Goal: Task Accomplishment & Management: Complete application form

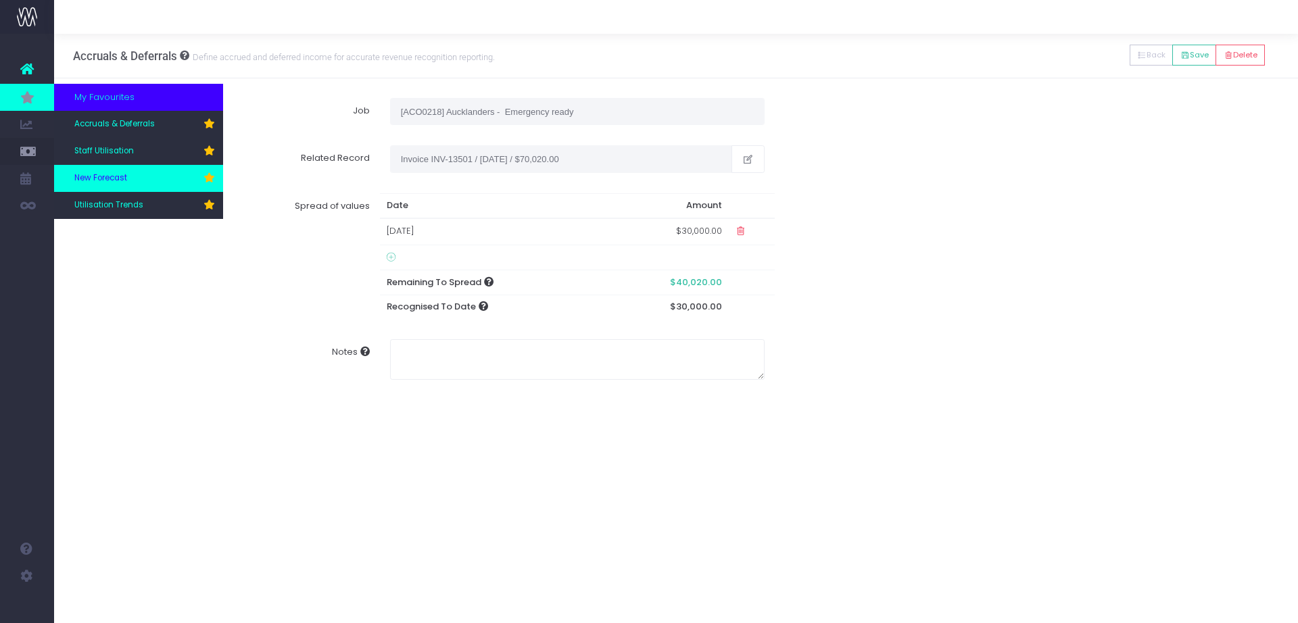
click at [113, 183] on span "New Forecast" at bounding box center [100, 178] width 53 height 12
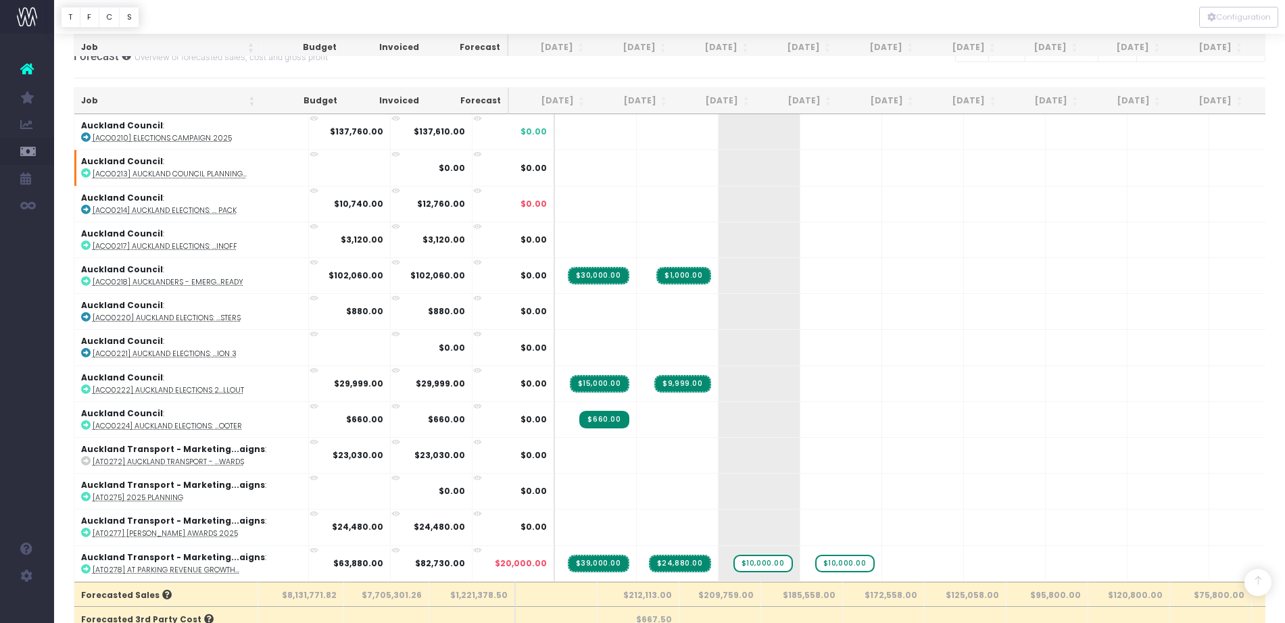
scroll to position [452, 0]
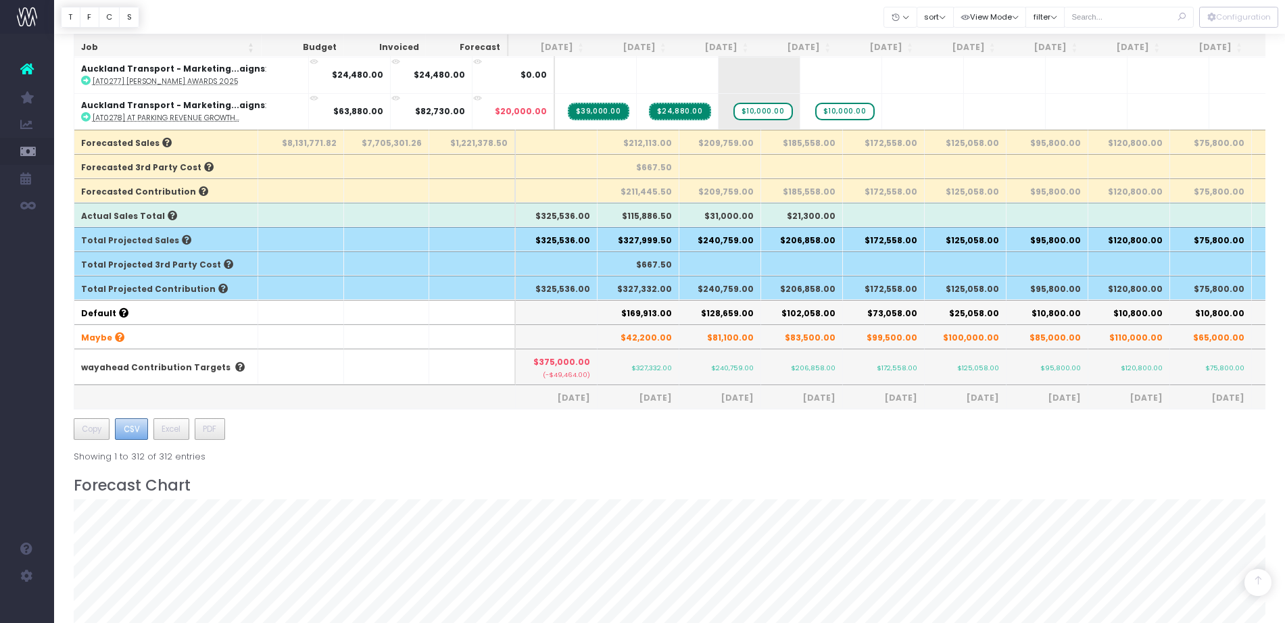
click at [134, 428] on span "CSV" at bounding box center [132, 429] width 16 height 12
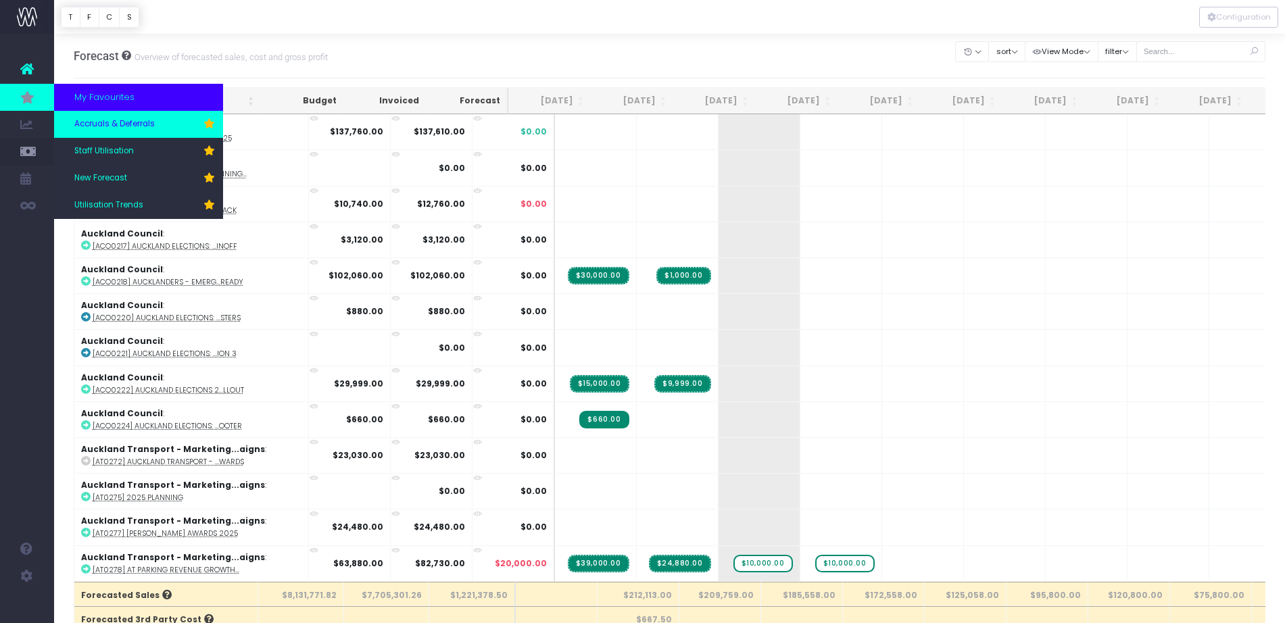
click at [82, 124] on span "Accruals & Deferrals" at bounding box center [114, 124] width 80 height 12
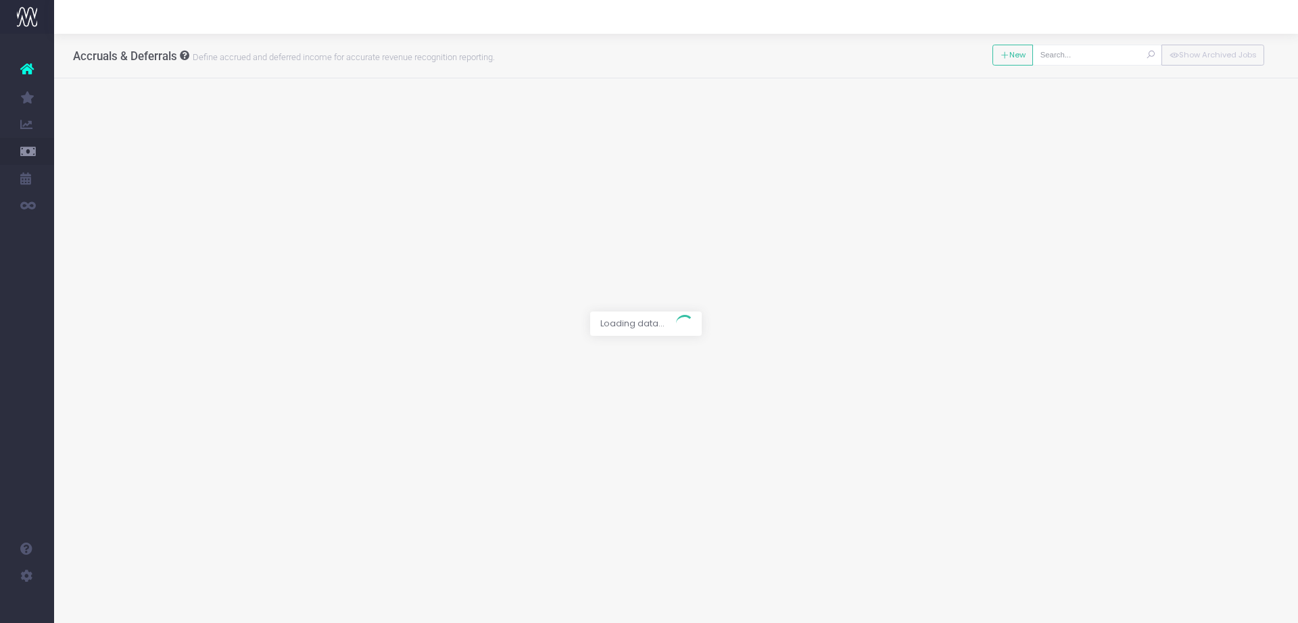
click at [1073, 52] on input "text" at bounding box center [1097, 55] width 130 height 21
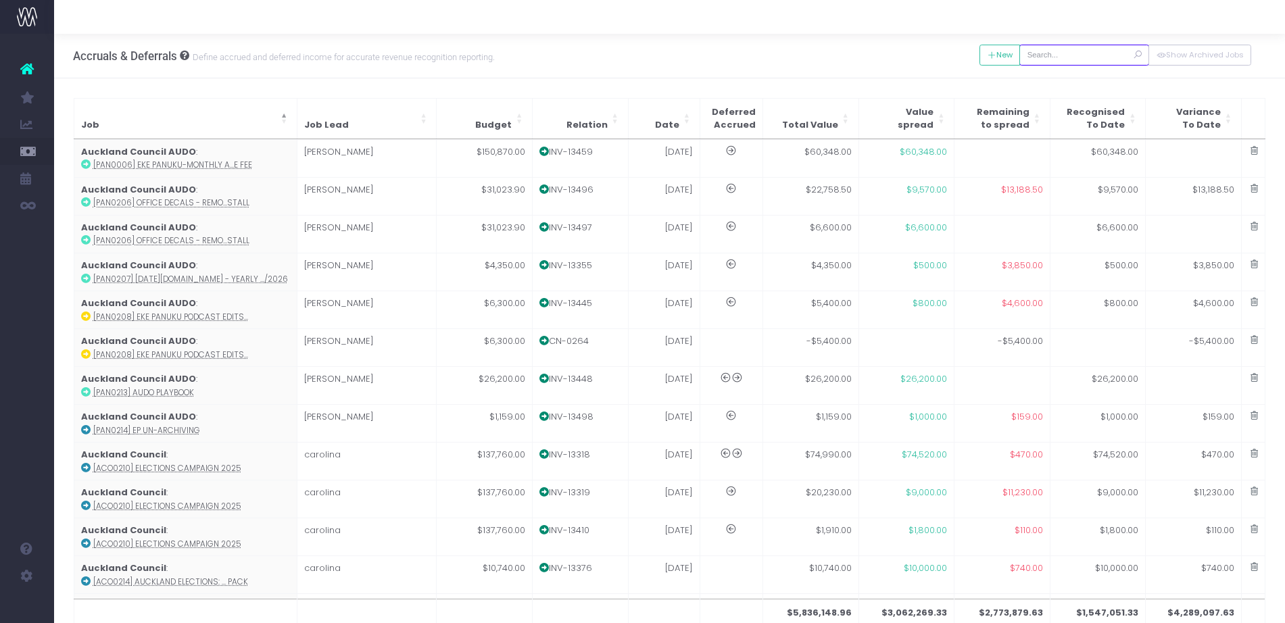
click at [1073, 52] on input "text" at bounding box center [1085, 55] width 130 height 21
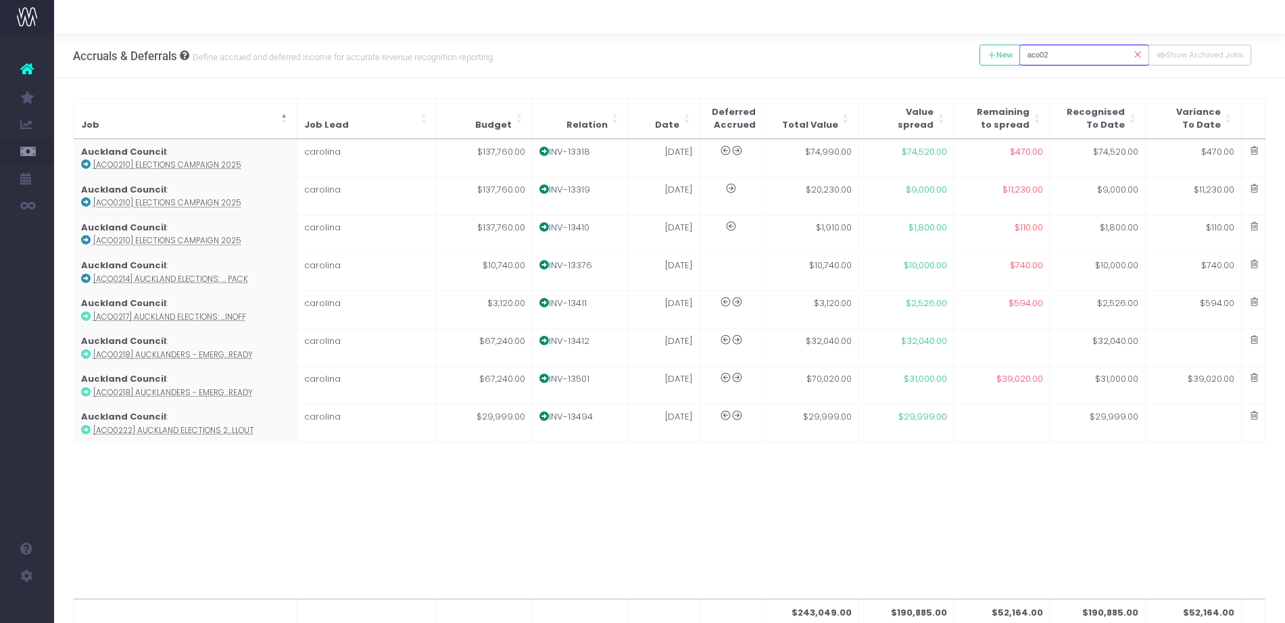
type input "aco0218"
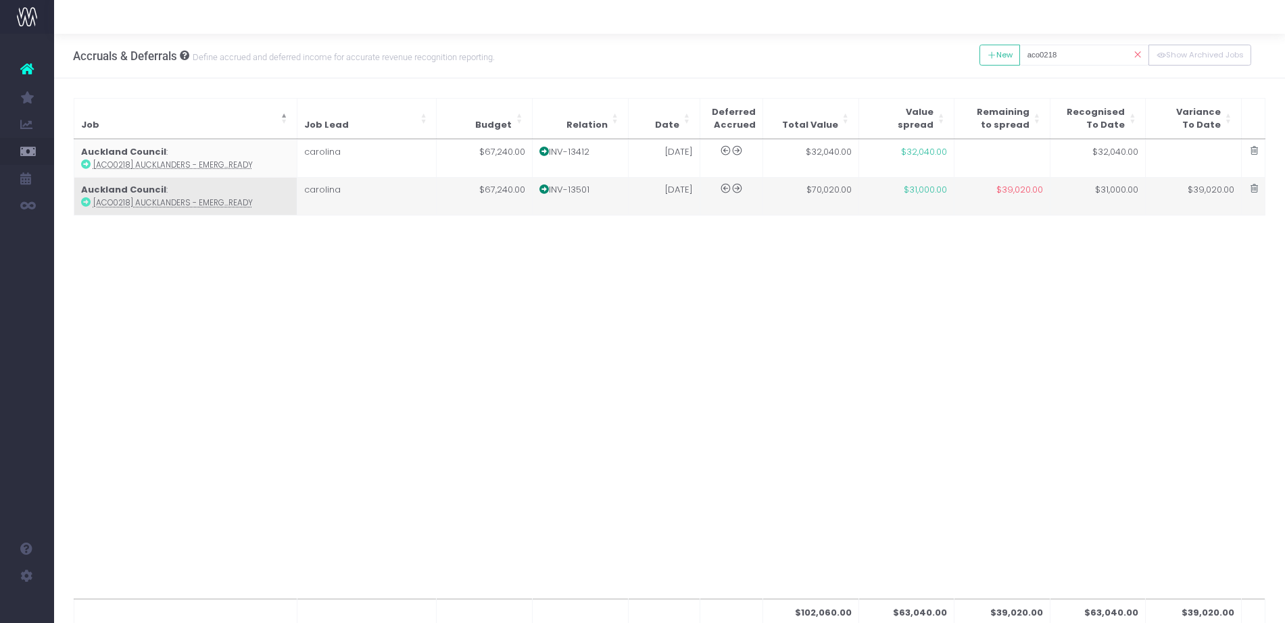
click at [851, 204] on td "$70,020.00" at bounding box center [811, 196] width 96 height 38
type input "[ACO0218] Aucklanders - Emergency ready"
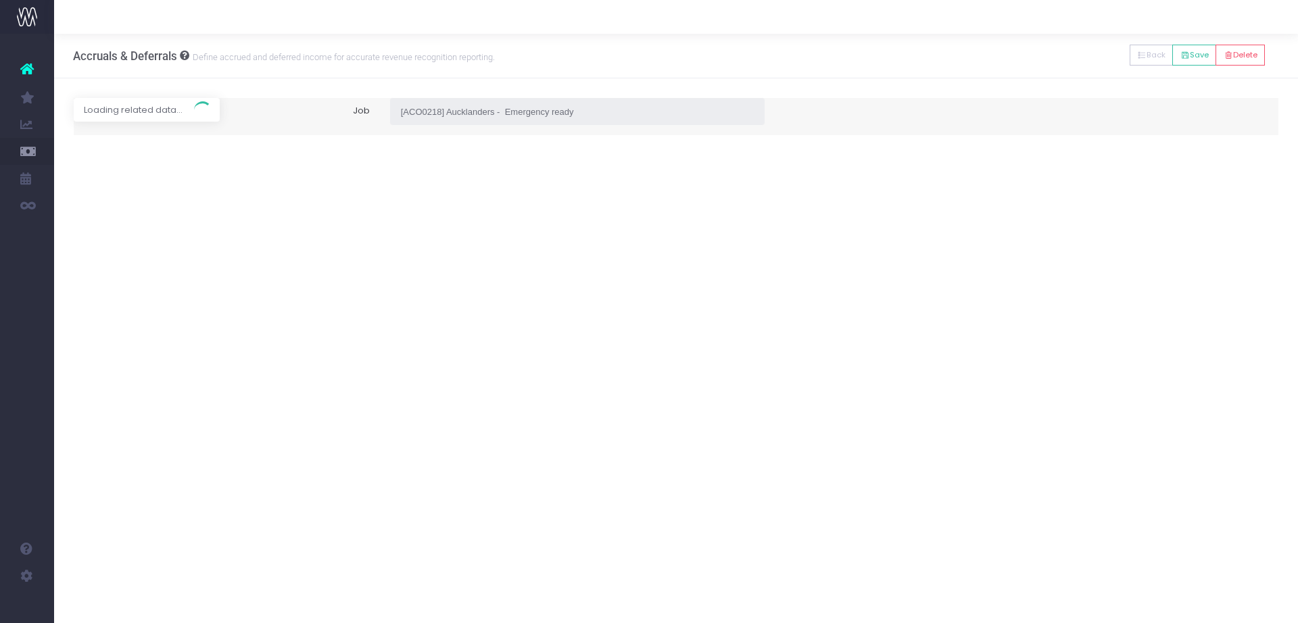
type input "Invoice INV-13501 / 31 Jul 25 / $70,020.00"
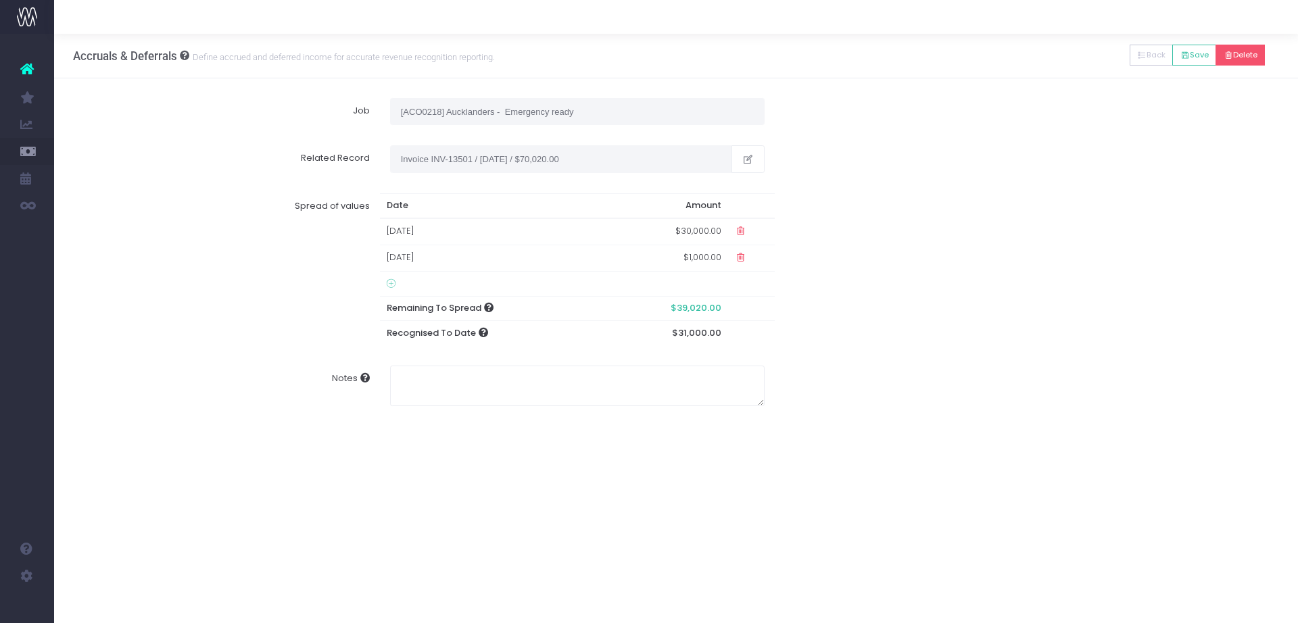
click at [1254, 51] on button "Delete" at bounding box center [1240, 55] width 49 height 21
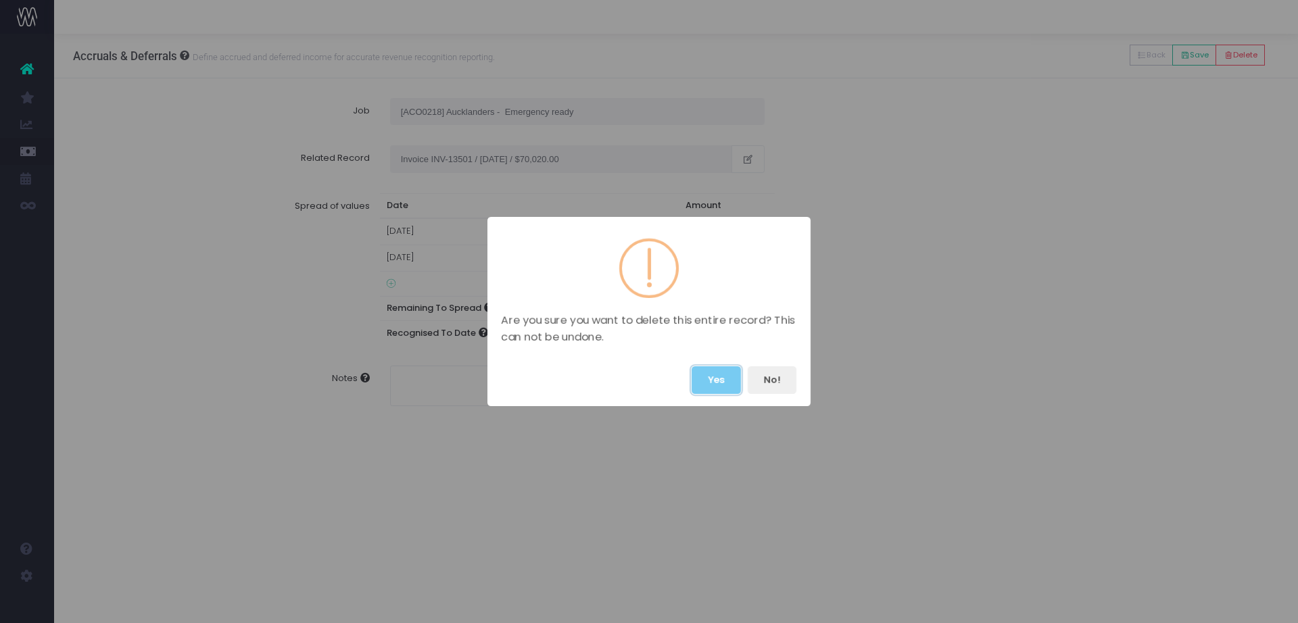
click at [713, 373] on button "Yes" at bounding box center [716, 380] width 49 height 28
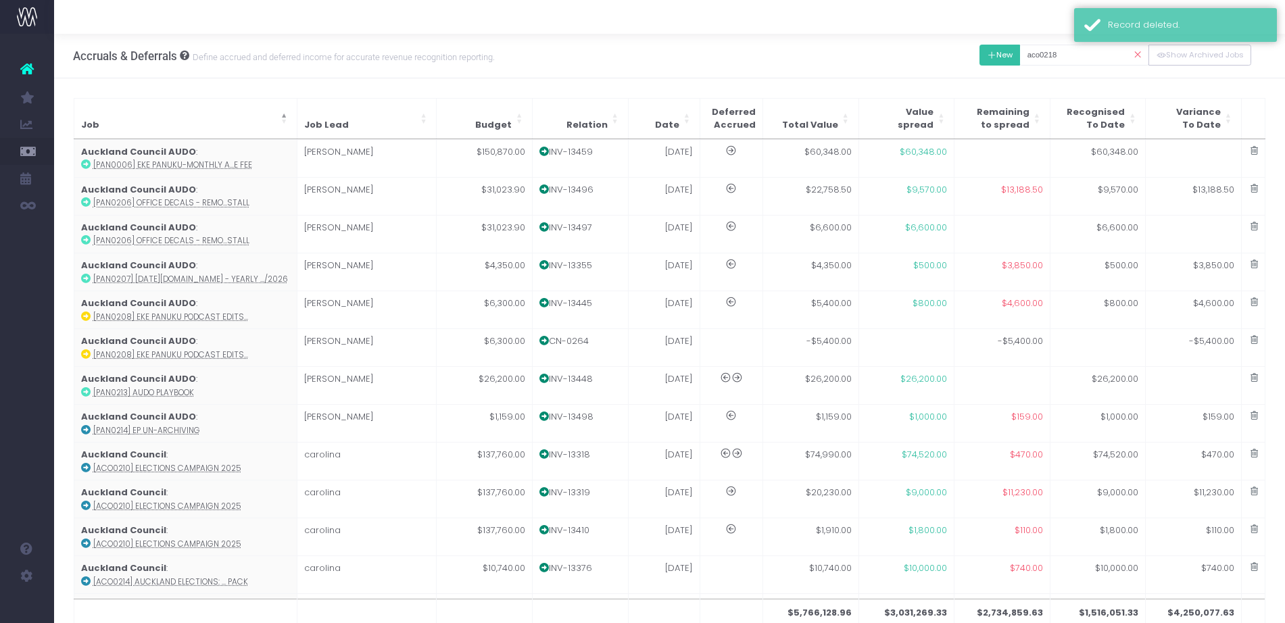
click at [1001, 49] on button "New" at bounding box center [1000, 55] width 41 height 21
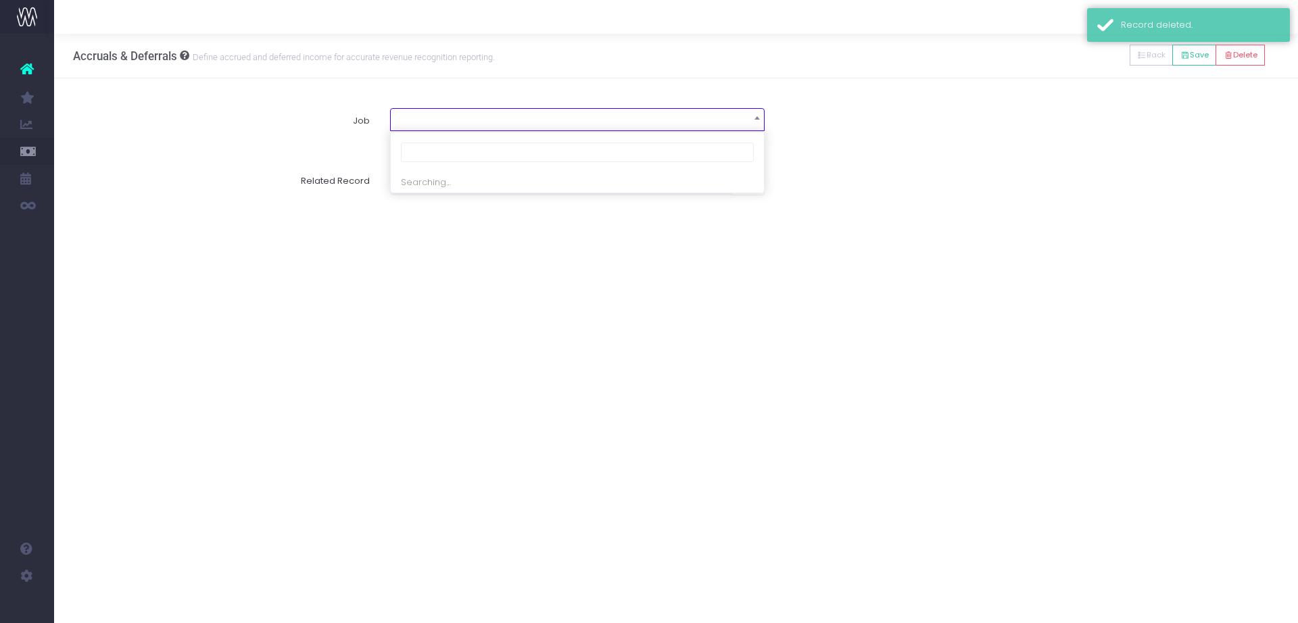
click at [619, 118] on span at bounding box center [577, 118] width 373 height 19
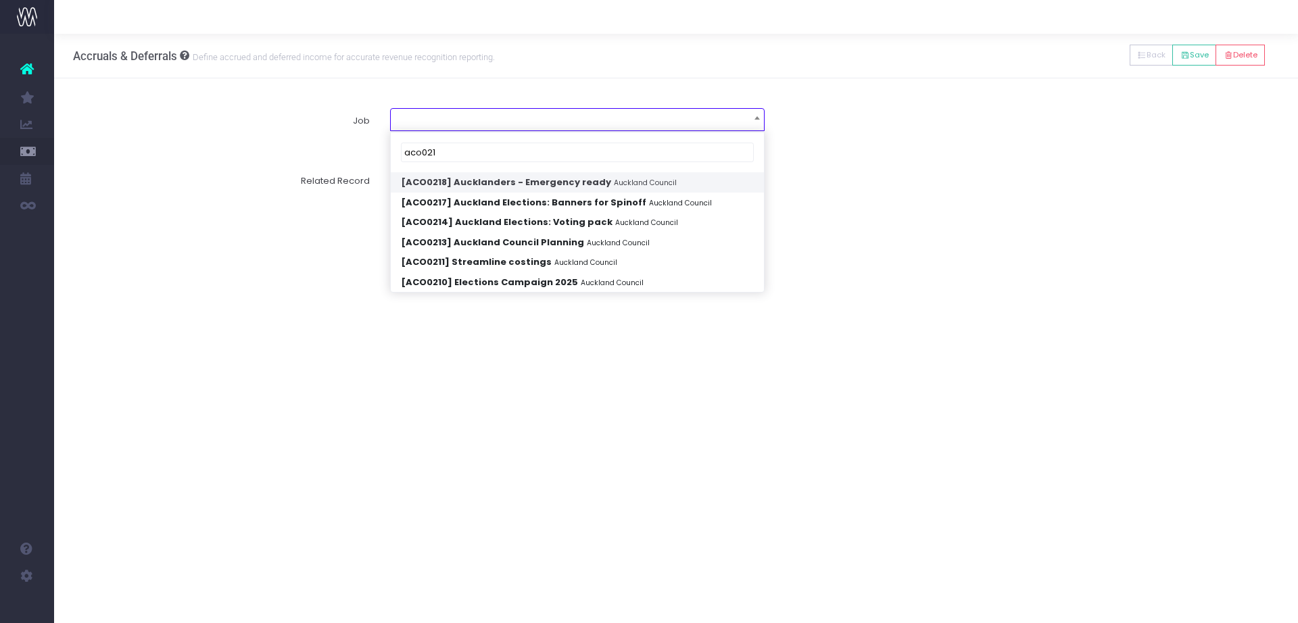
type input "aco021"
select select "1843764"
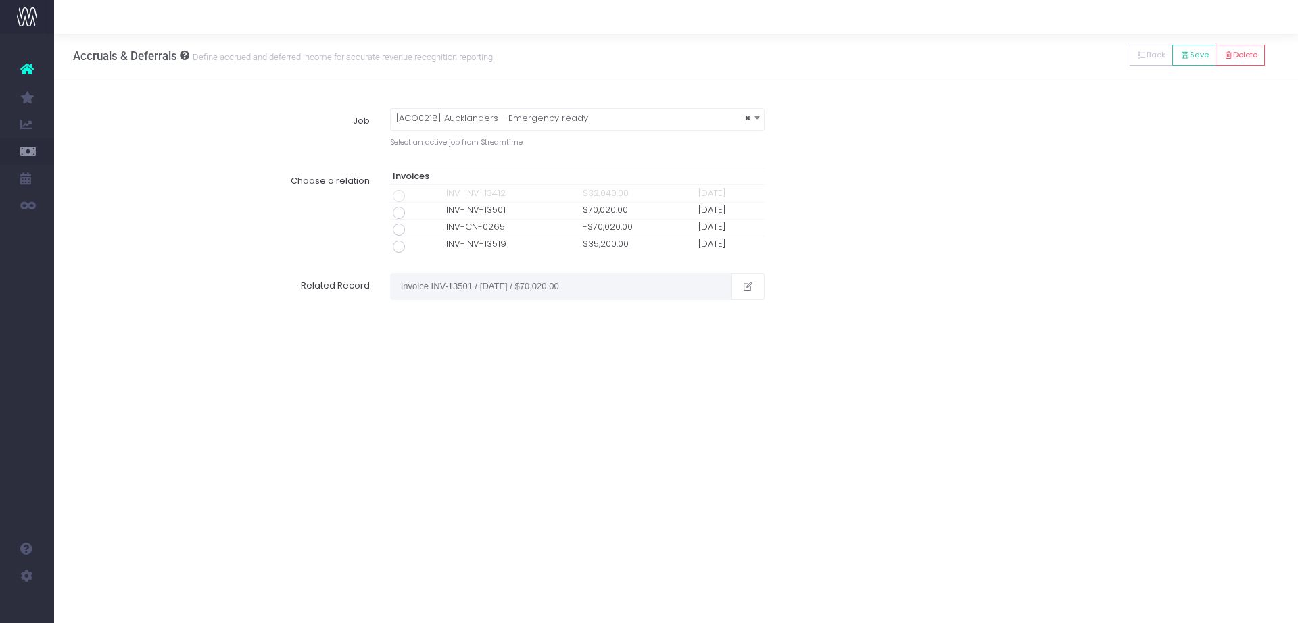
click at [398, 246] on span at bounding box center [399, 247] width 12 height 12
click at [413, 246] on input "radio" at bounding box center [417, 244] width 9 height 9
type input "Invoice INV-INV-13519 / 31 Aug 25 / $35,200.00"
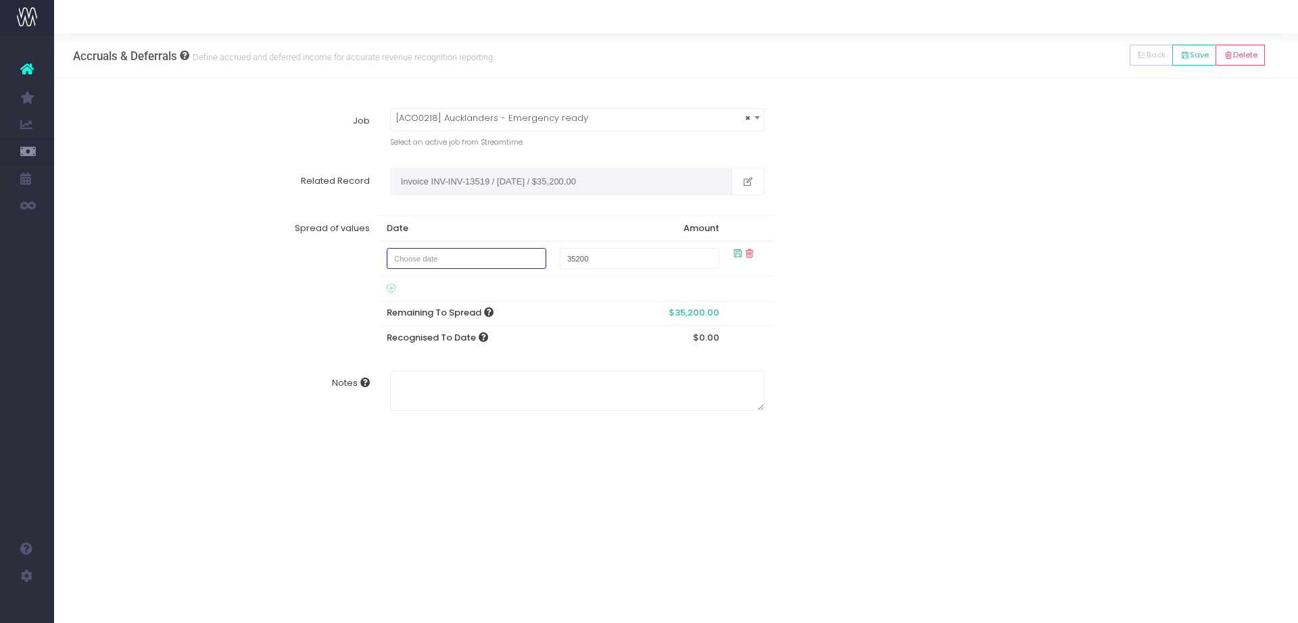
click at [479, 250] on input "text" at bounding box center [467, 258] width 160 height 21
click at [400, 288] on th at bounding box center [406, 286] width 24 height 20
click at [500, 323] on td "31" at bounding box center [500, 326] width 24 height 20
type input "July 31, 2025"
type input "30000"
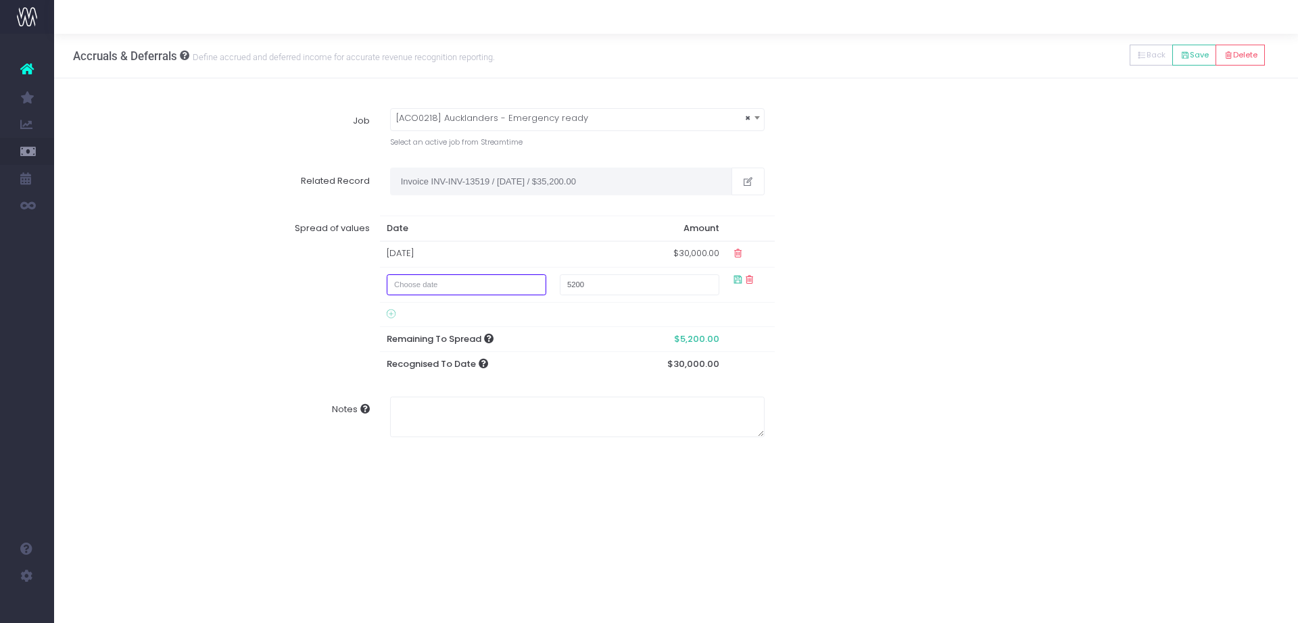
click at [524, 279] on input "text" at bounding box center [467, 285] width 160 height 21
click at [408, 312] on icon at bounding box center [405, 311] width 7 height 7
click at [515, 348] on td "1" at bounding box center [524, 353] width 24 height 20
type input "August 1, 2025"
type input "1000"
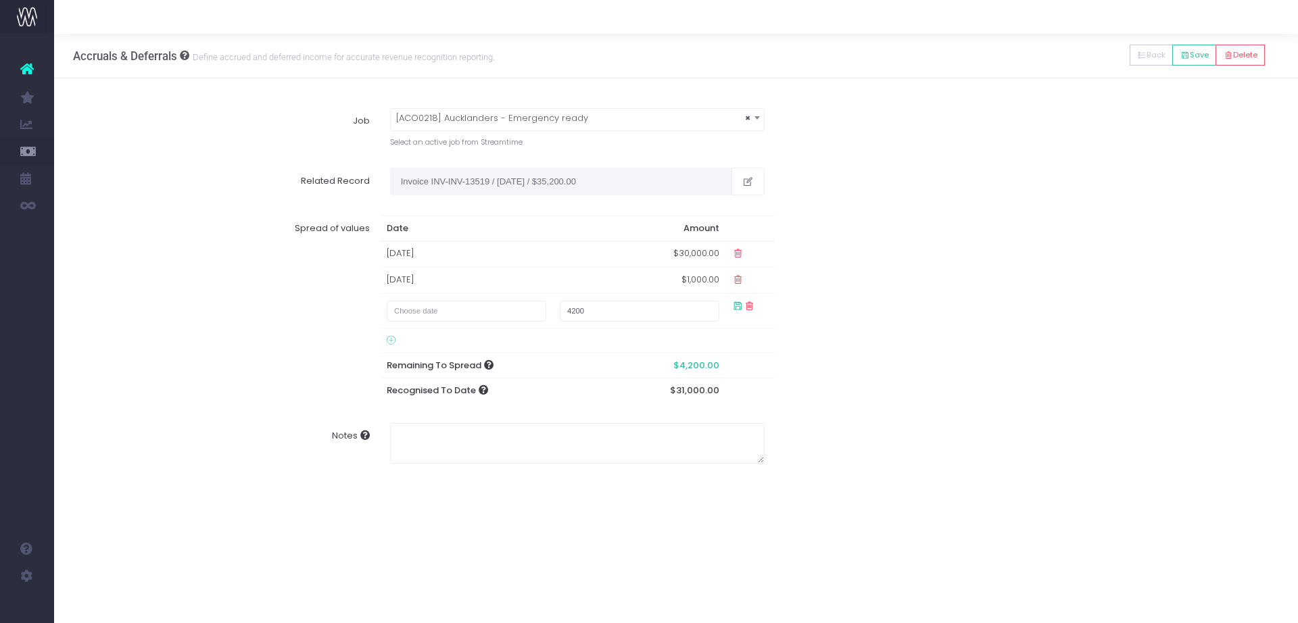
click at [749, 327] on td at bounding box center [750, 311] width 49 height 34
click at [1190, 53] on button "Save" at bounding box center [1194, 55] width 44 height 21
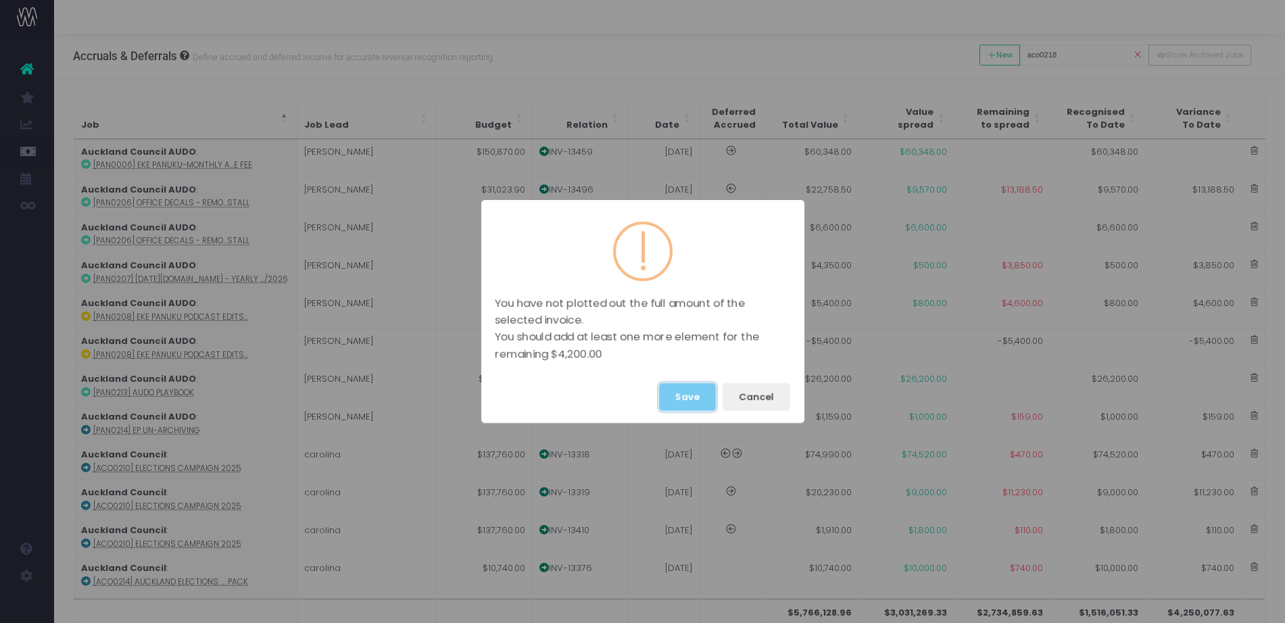
click at [696, 391] on button "Save" at bounding box center [687, 397] width 57 height 28
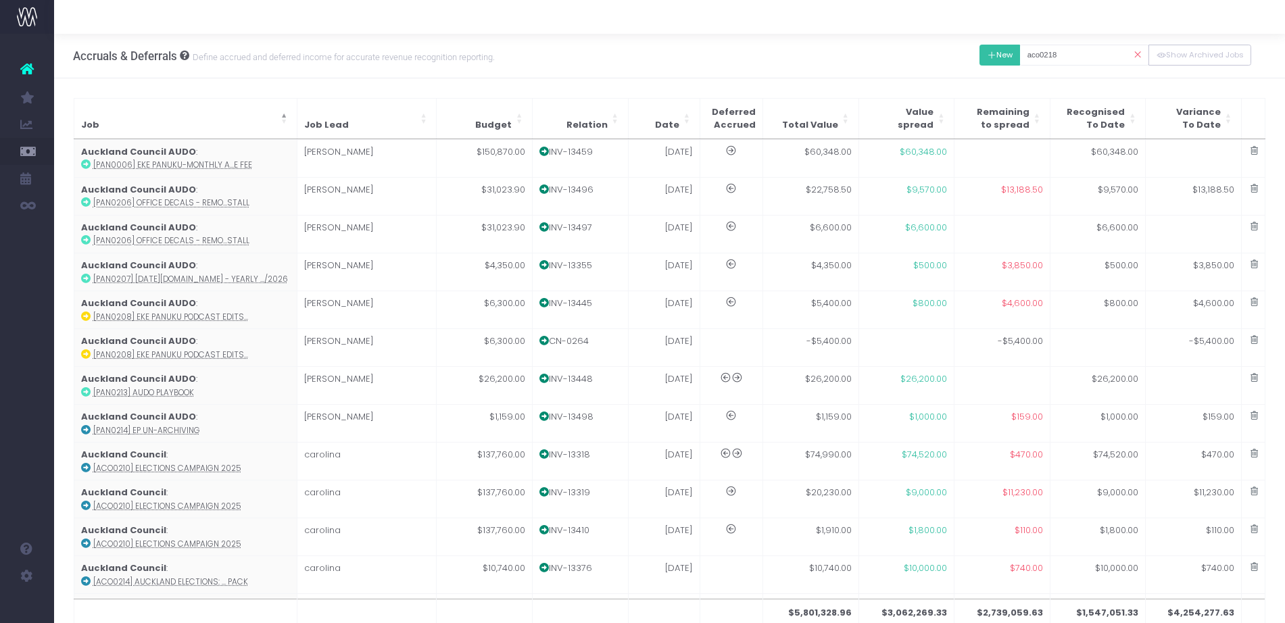
click at [1005, 58] on button "New" at bounding box center [1000, 55] width 41 height 21
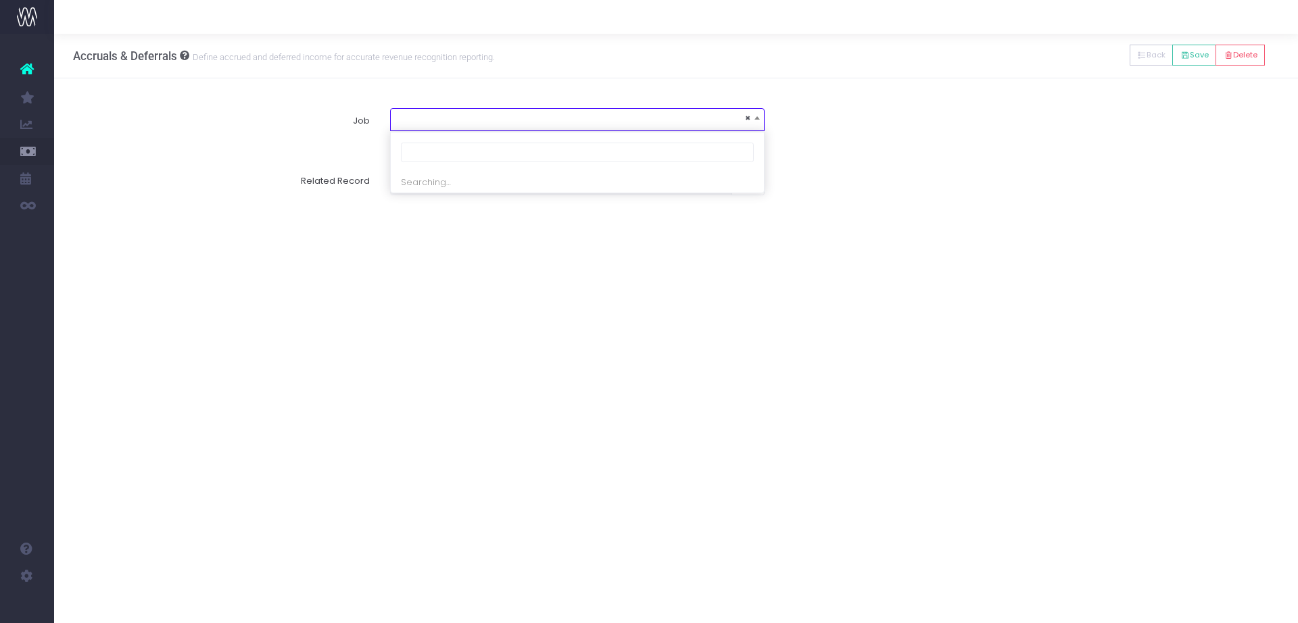
click at [527, 114] on span "×" at bounding box center [577, 118] width 373 height 19
type input "aco0218"
click at [540, 116] on span "×" at bounding box center [577, 118] width 373 height 19
click at [659, 243] on div "Accruals & Deferrals Define accrued and deferred income for accurate revenue re…" at bounding box center [676, 329] width 1244 height 590
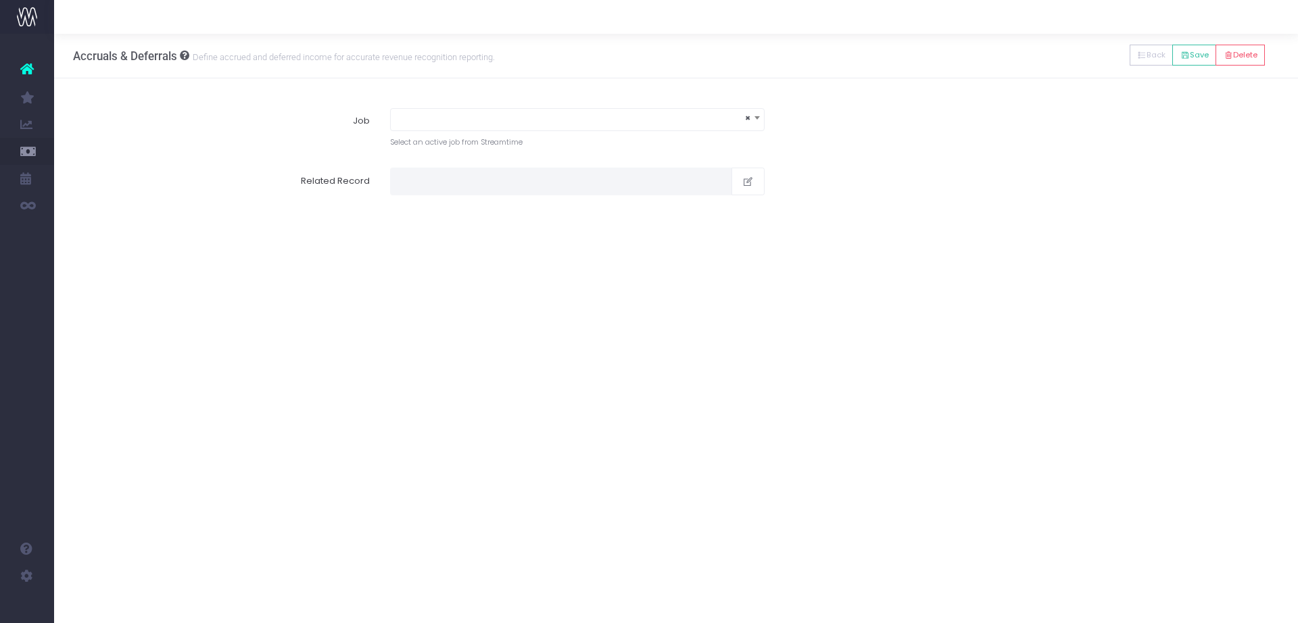
click at [673, 114] on span "×" at bounding box center [577, 118] width 373 height 19
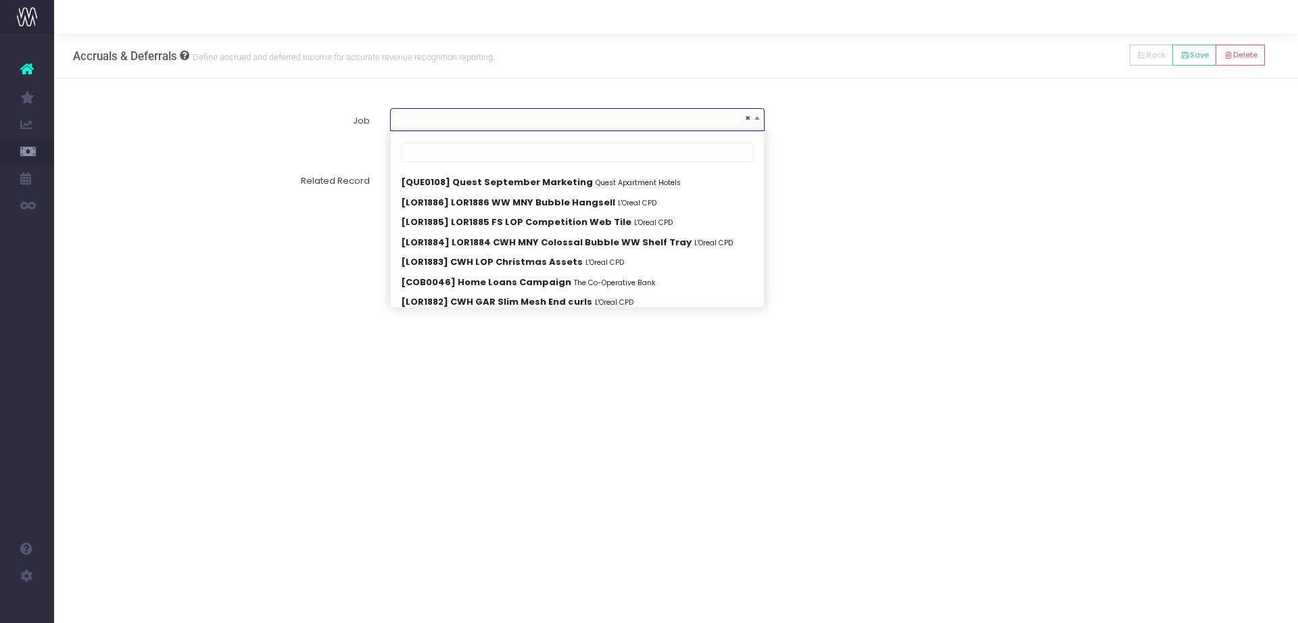
scroll to position [4933, 0]
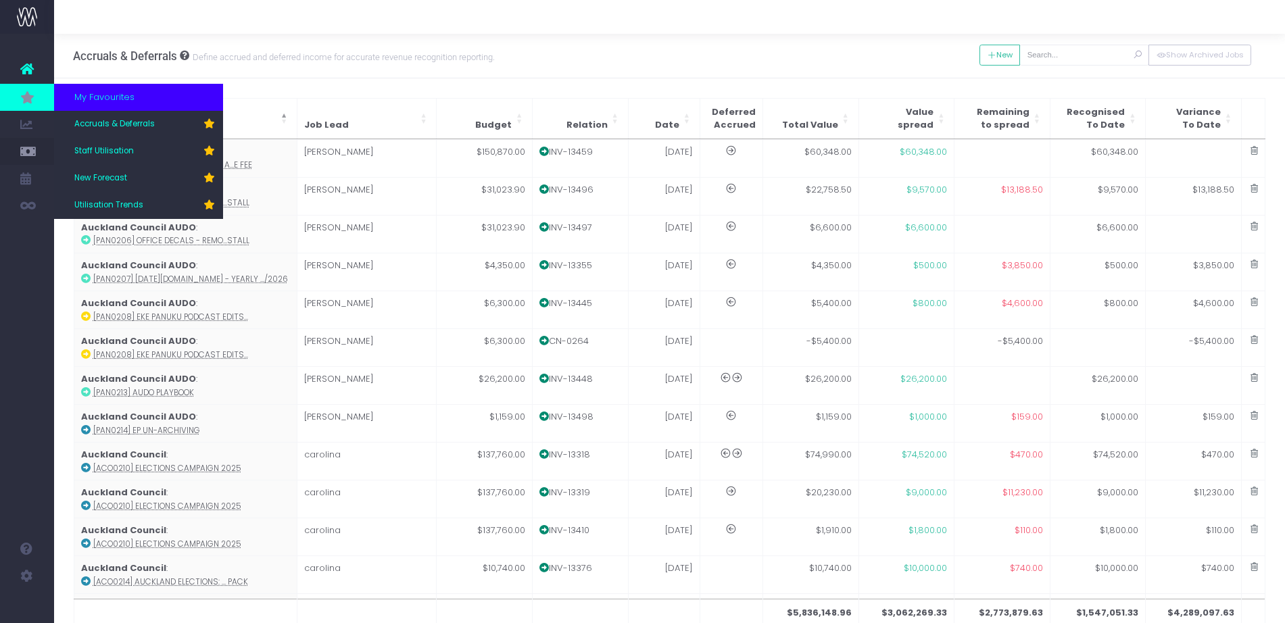
click at [31, 93] on icon at bounding box center [27, 97] width 14 height 15
click at [129, 182] on link "New Forecast" at bounding box center [138, 178] width 169 height 27
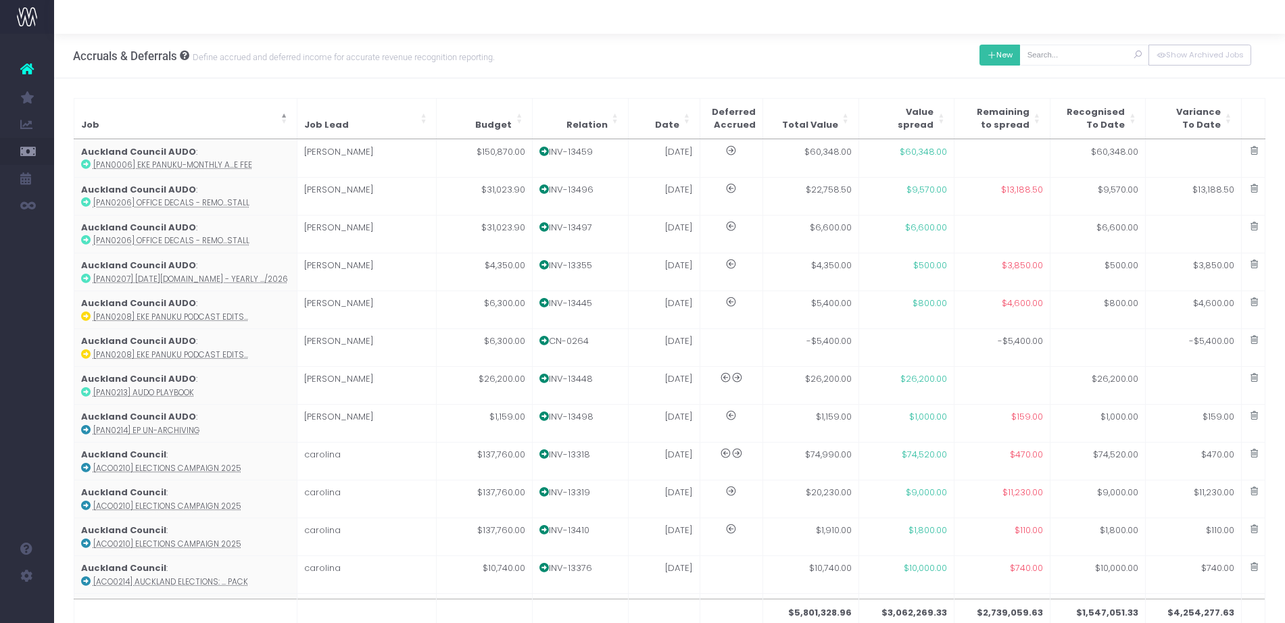
click at [1001, 51] on button "New" at bounding box center [1000, 55] width 41 height 21
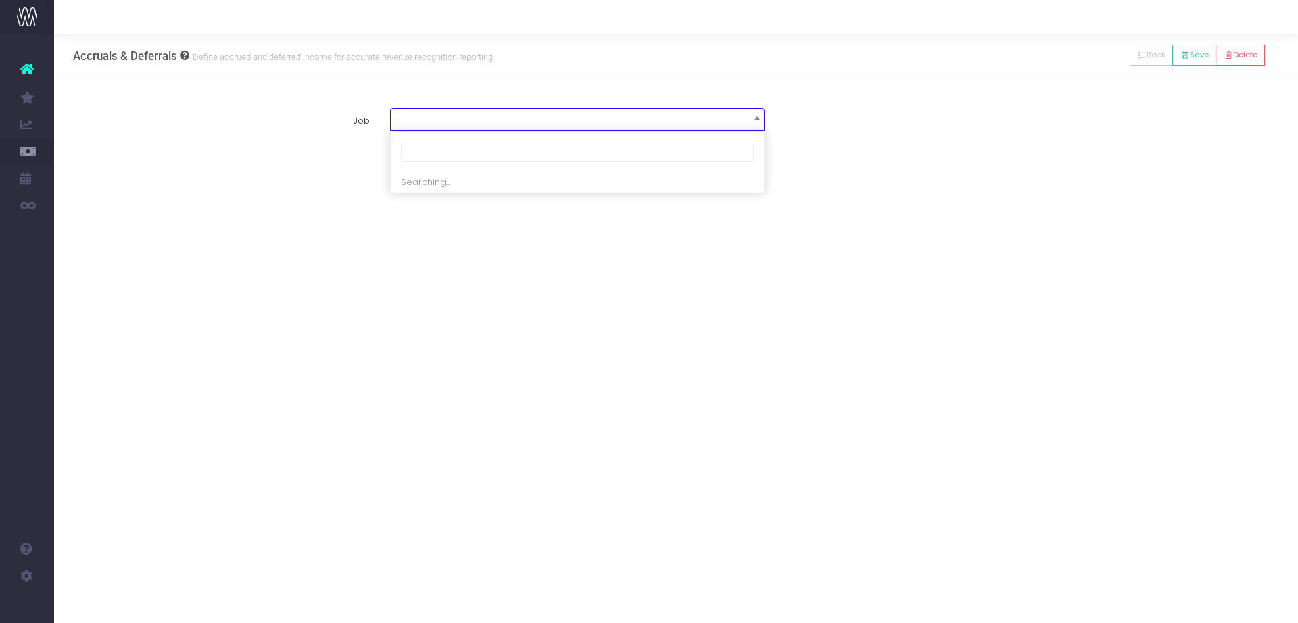
click at [658, 118] on span at bounding box center [577, 118] width 373 height 19
type input "aco0218"
select select "1843764"
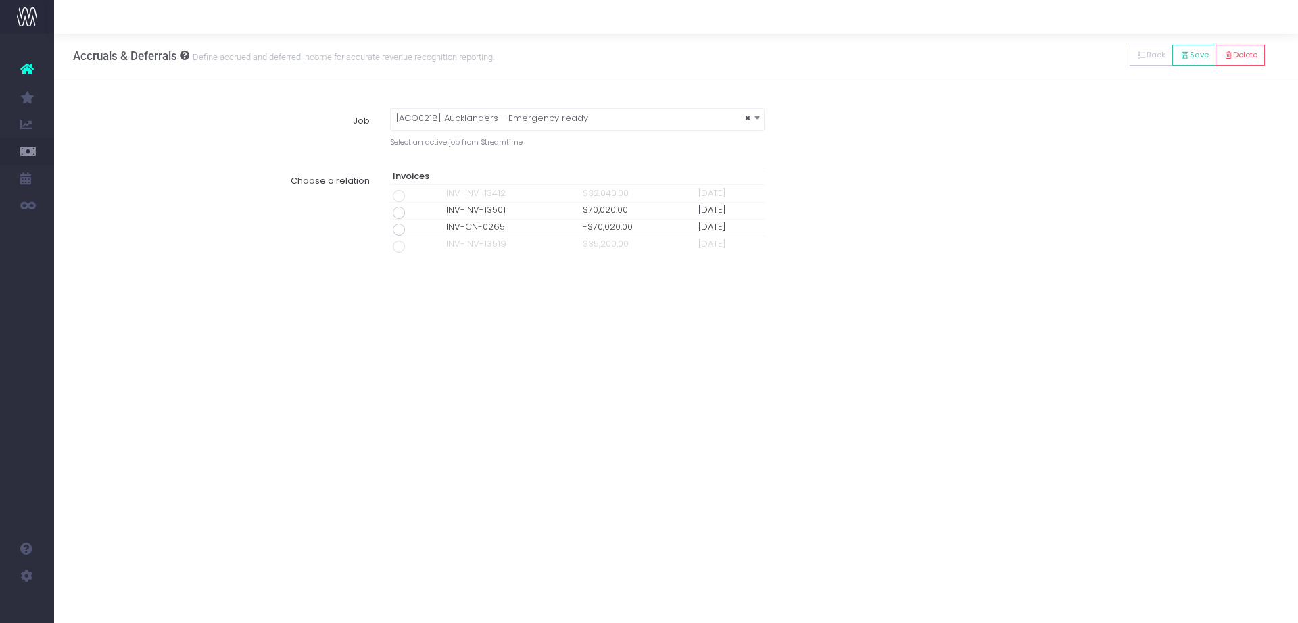
click at [401, 214] on span at bounding box center [399, 213] width 12 height 12
click at [413, 214] on input "radio" at bounding box center [417, 210] width 9 height 9
type input "Invoice INV-INV-13501 / 31 Jul 25 / $70,020.00"
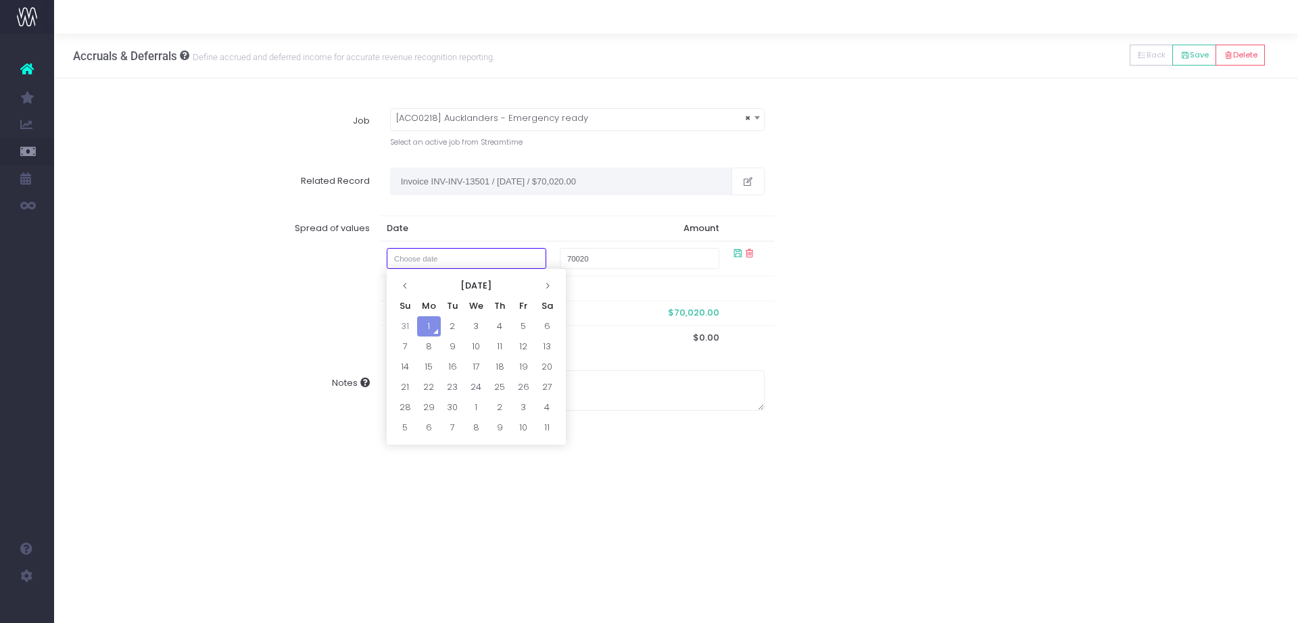
click at [439, 268] on input "text" at bounding box center [467, 258] width 160 height 21
click at [401, 320] on td "31" at bounding box center [406, 326] width 24 height 20
type input "August 31, 2025"
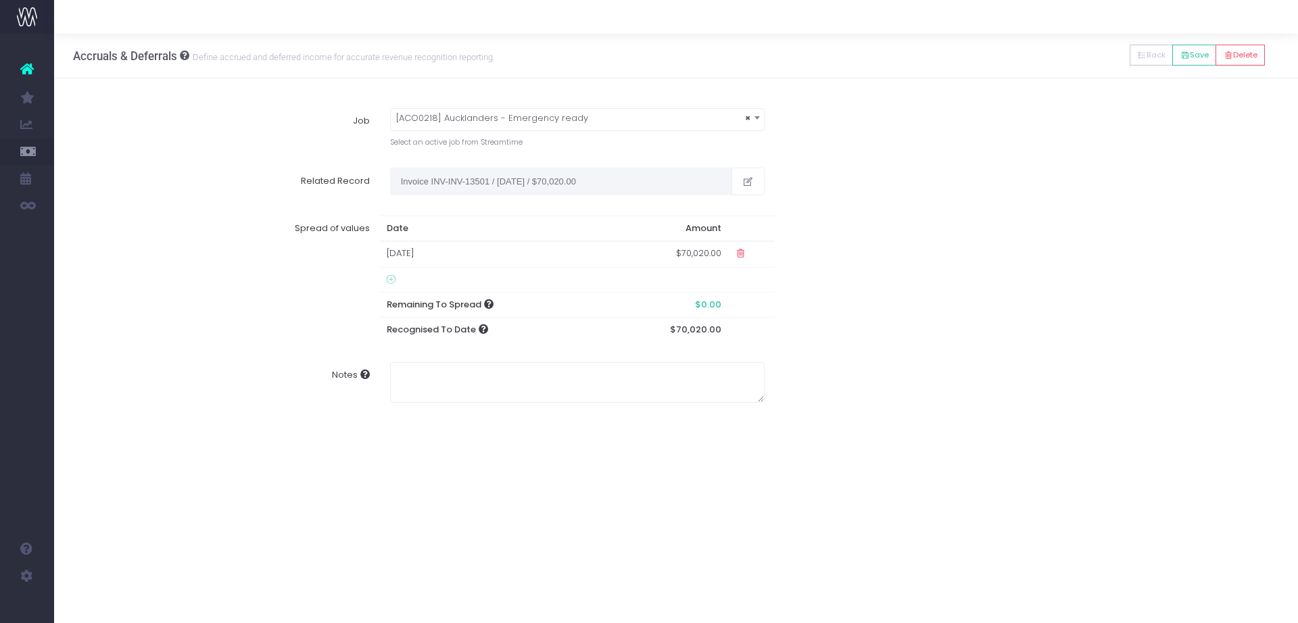
click at [865, 333] on div "Spread of values Date Amount 31 Aug 2025 $70,020.00 Remaining To Spread $0.00 R…" at bounding box center [677, 279] width 1226 height 147
click at [1199, 57] on button "Save" at bounding box center [1194, 55] width 44 height 21
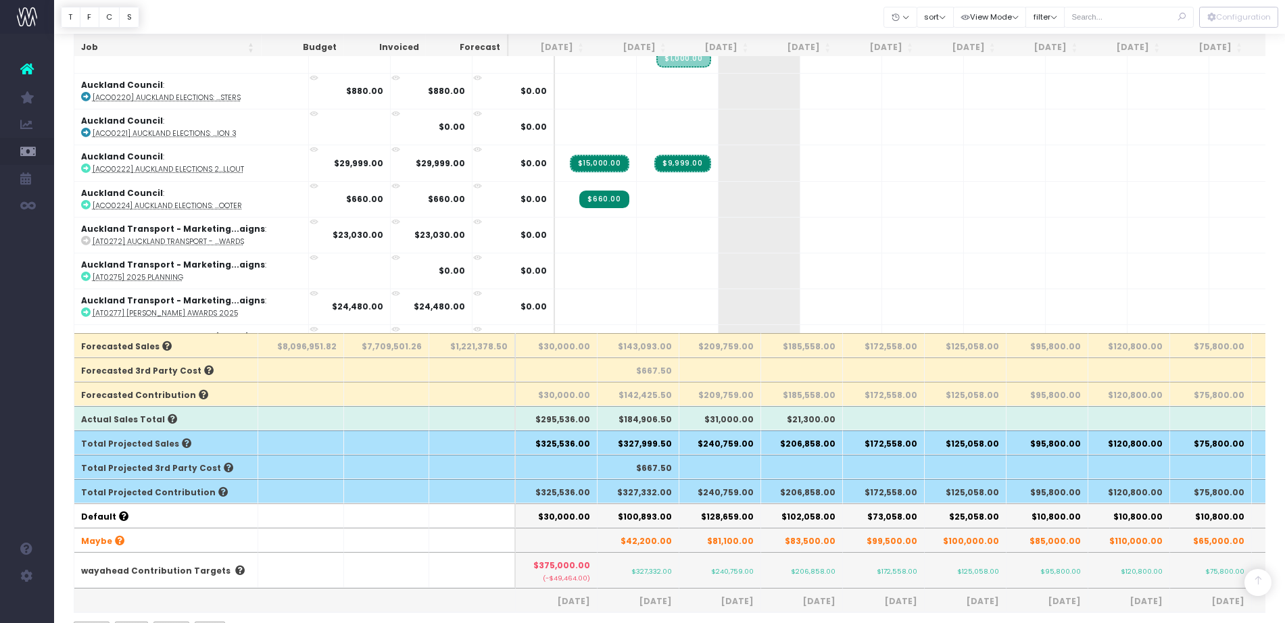
scroll to position [248, 0]
click at [1112, 11] on input "text" at bounding box center [1129, 17] width 130 height 21
type input "que"
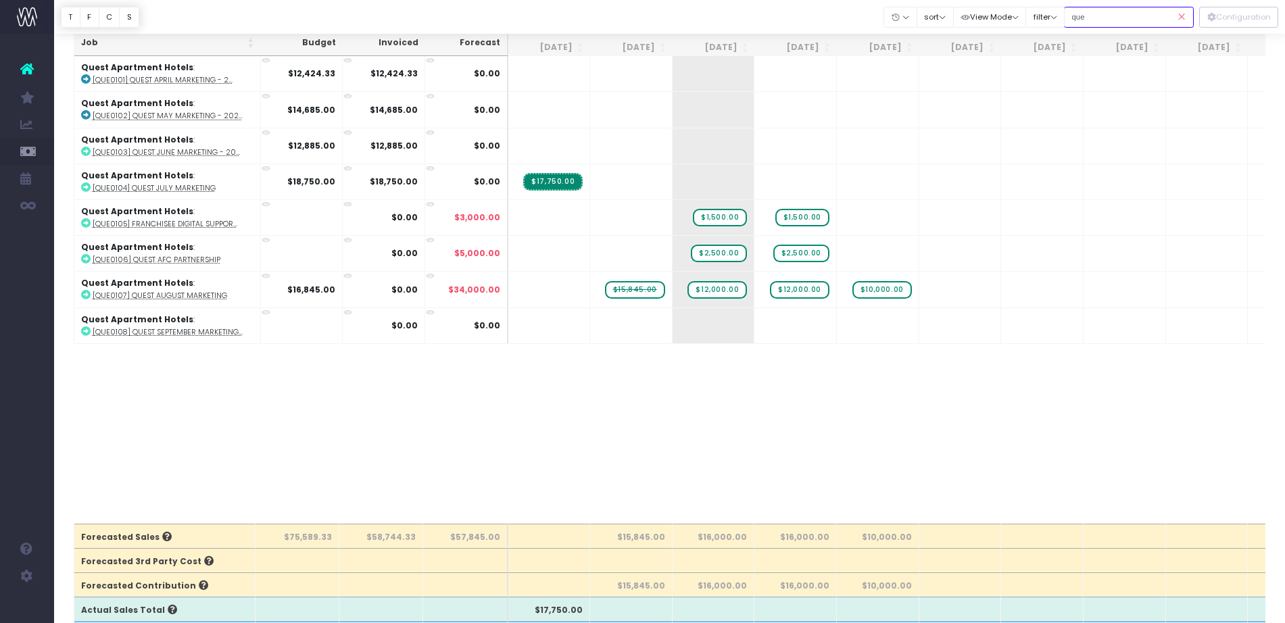
scroll to position [57, 0]
